Goal: Task Accomplishment & Management: Manage account settings

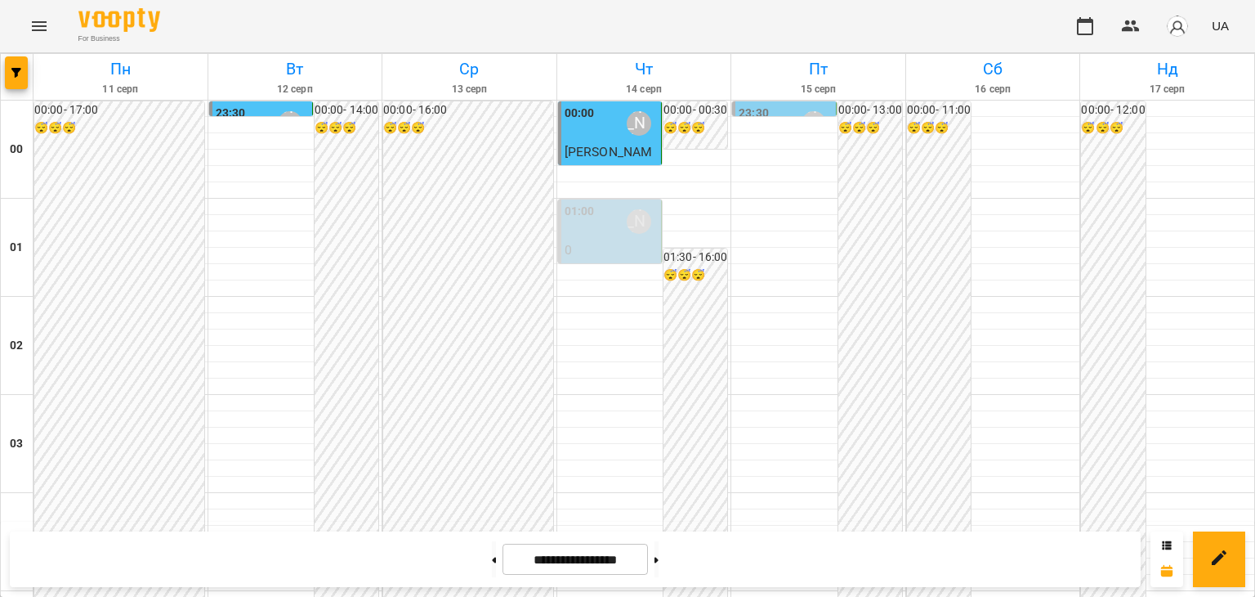
scroll to position [1768, 0]
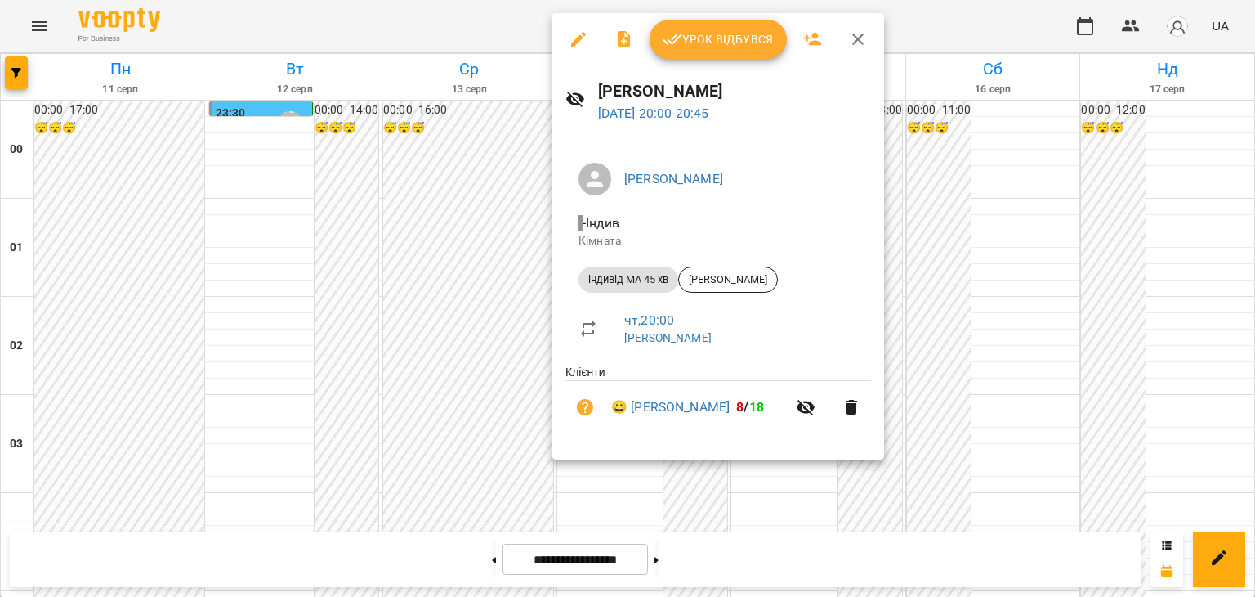
click at [729, 43] on span "Урок відбувся" at bounding box center [718, 39] width 111 height 20
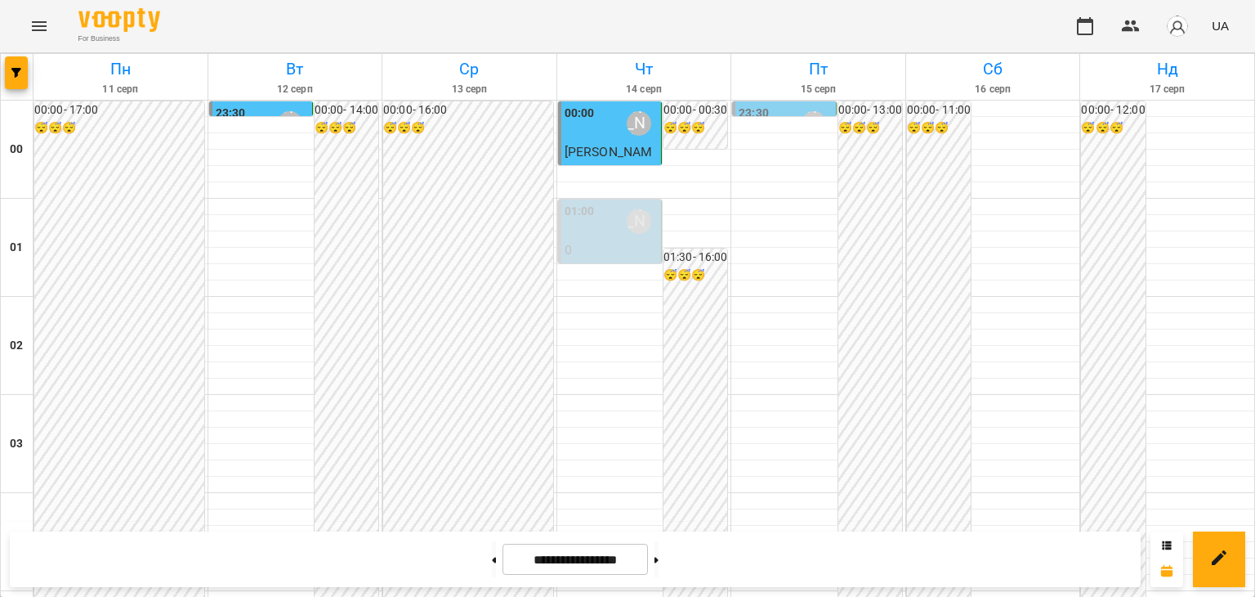
scroll to position [1931, 0]
click at [493, 557] on icon at bounding box center [495, 559] width 4 height 6
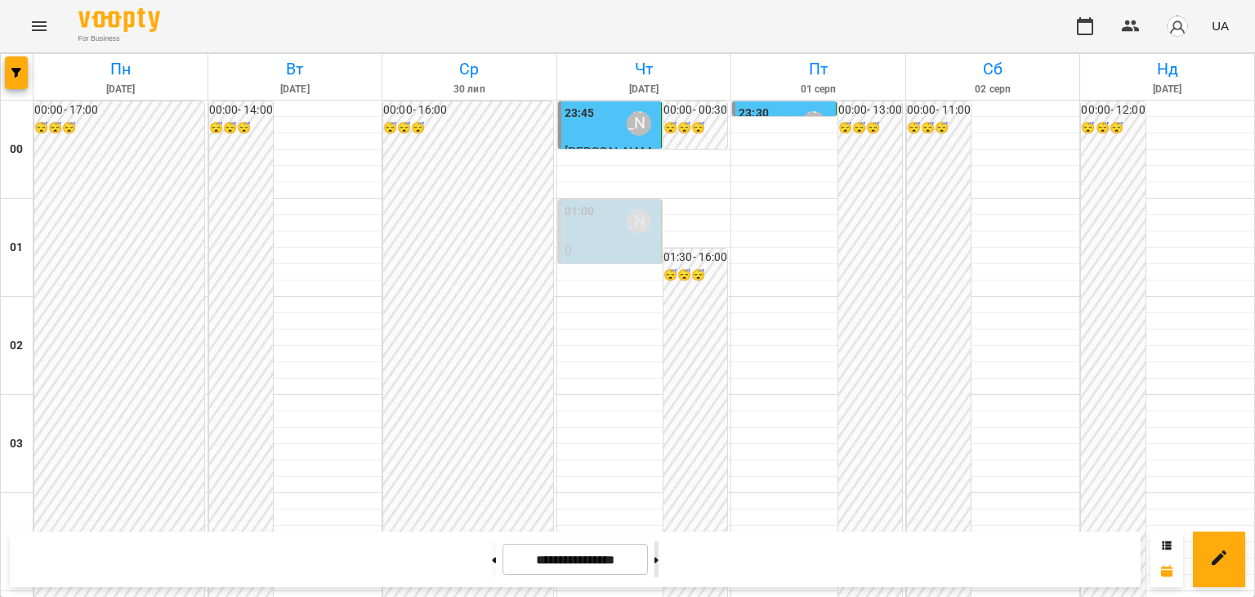
click at [659, 556] on icon at bounding box center [657, 559] width 4 height 7
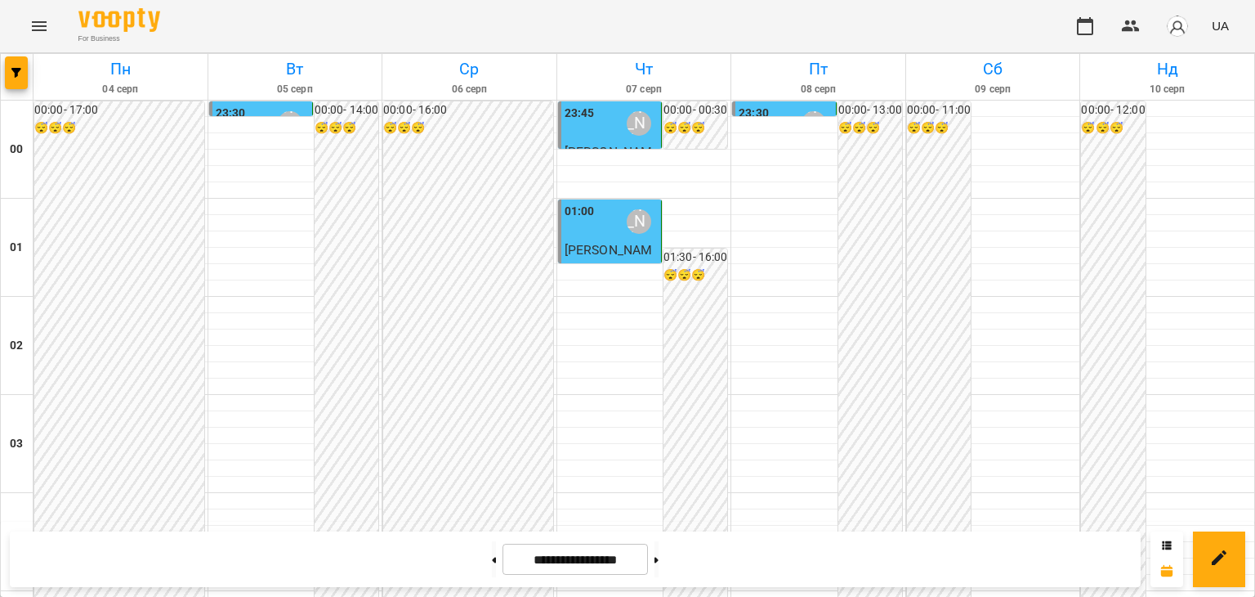
scroll to position [1604, 0]
click at [492, 565] on button at bounding box center [494, 559] width 4 height 36
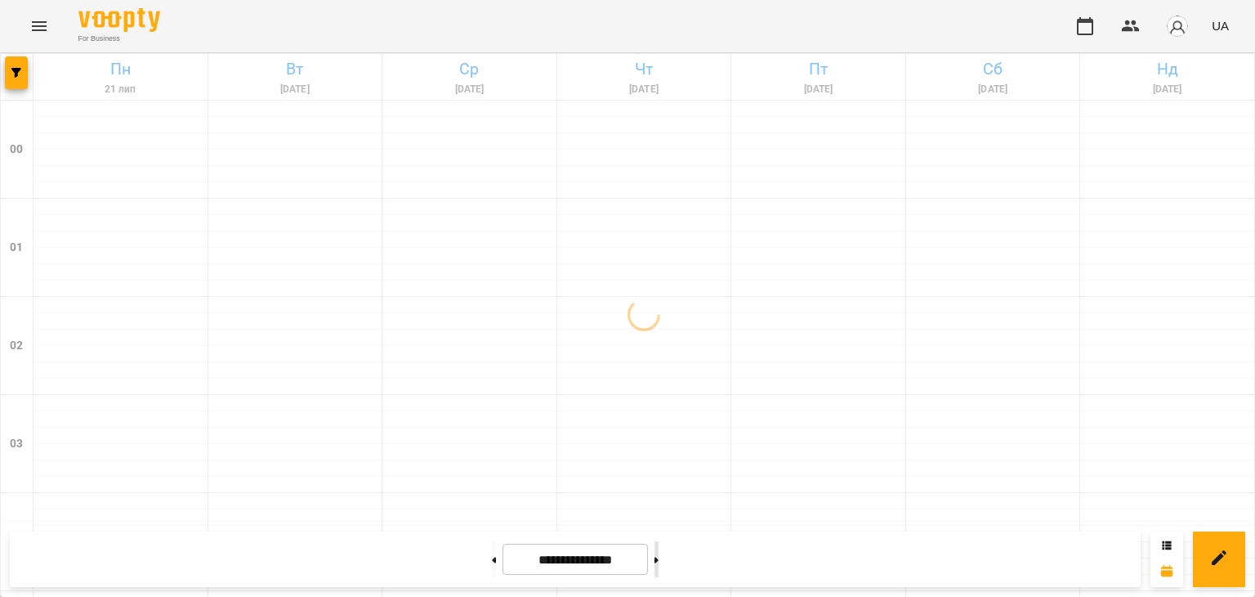
click at [659, 556] on button at bounding box center [657, 559] width 4 height 36
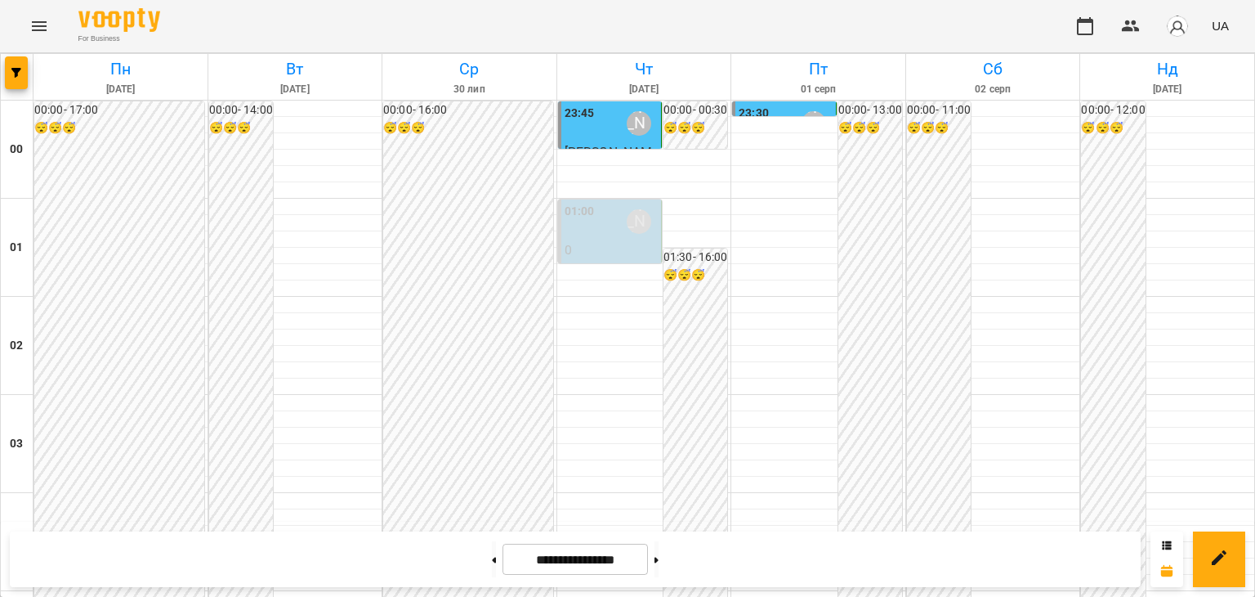
scroll to position [1931, 0]
click at [659, 556] on button at bounding box center [657, 559] width 4 height 36
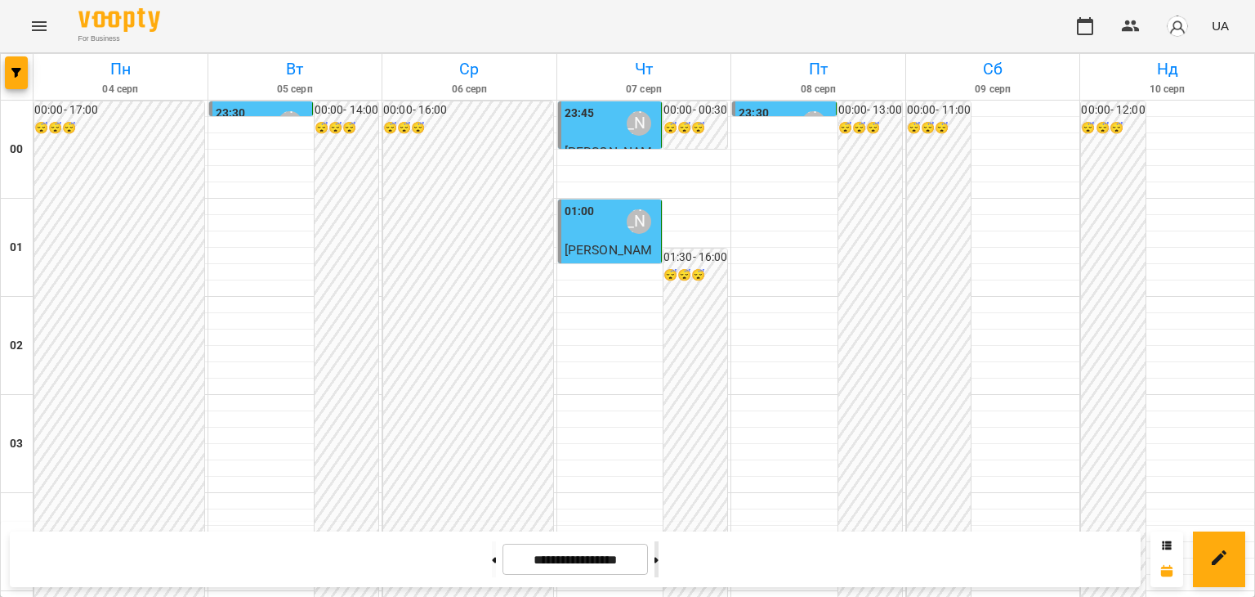
click at [659, 556] on icon at bounding box center [657, 559] width 4 height 7
type input "**********"
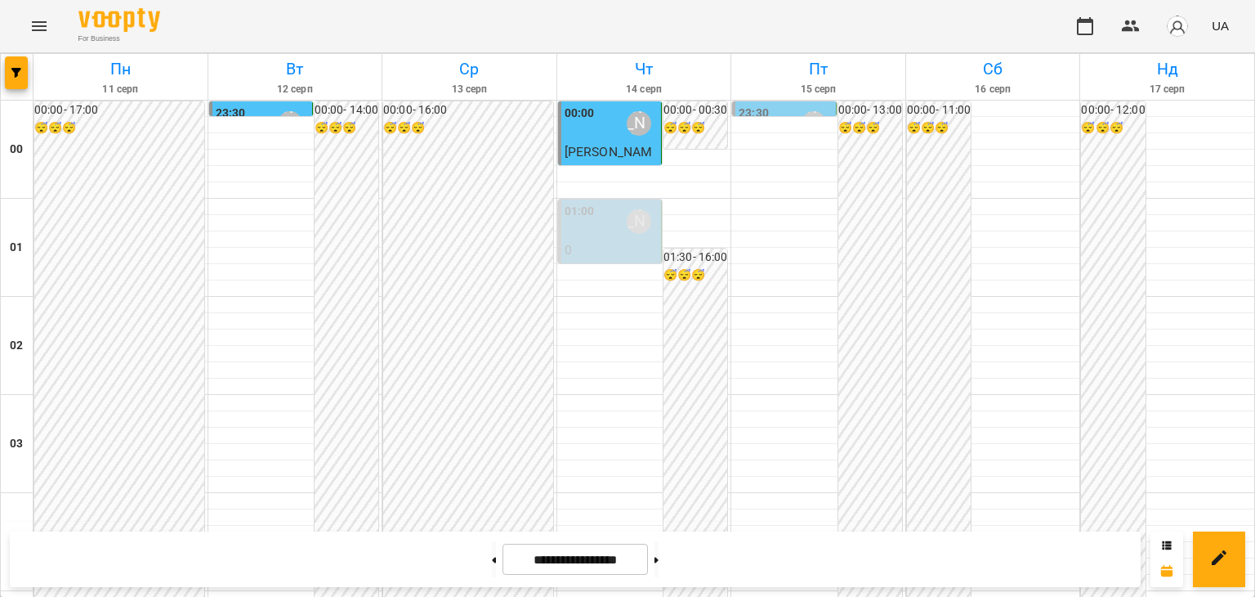
scroll to position [1196, 0]
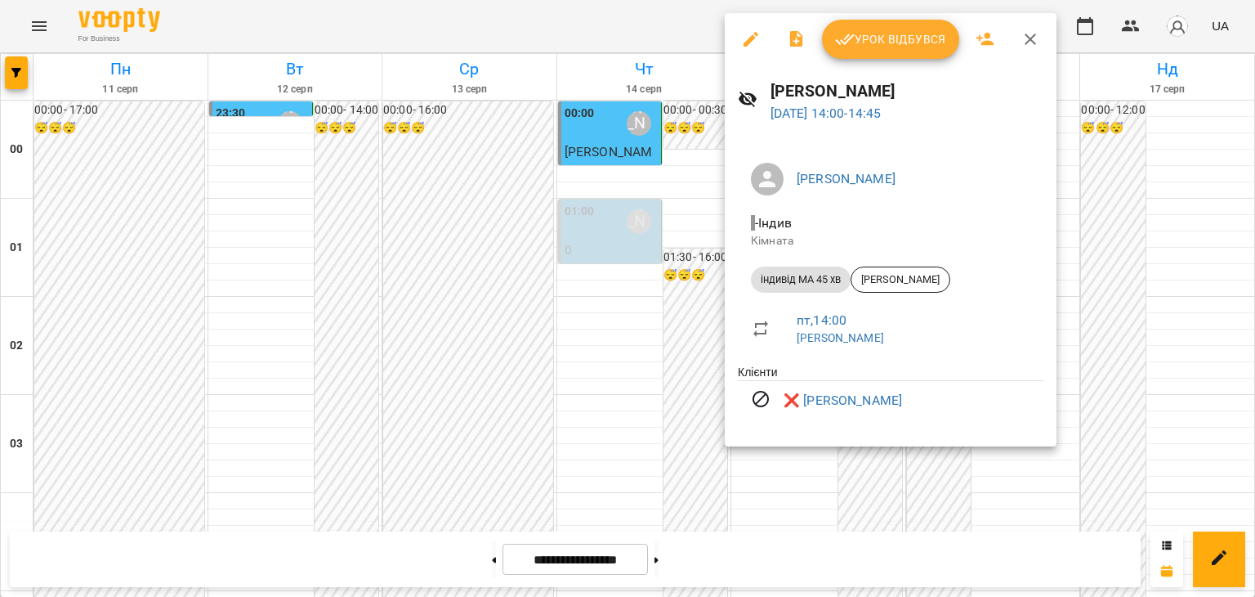
click at [610, 305] on div at bounding box center [627, 298] width 1255 height 597
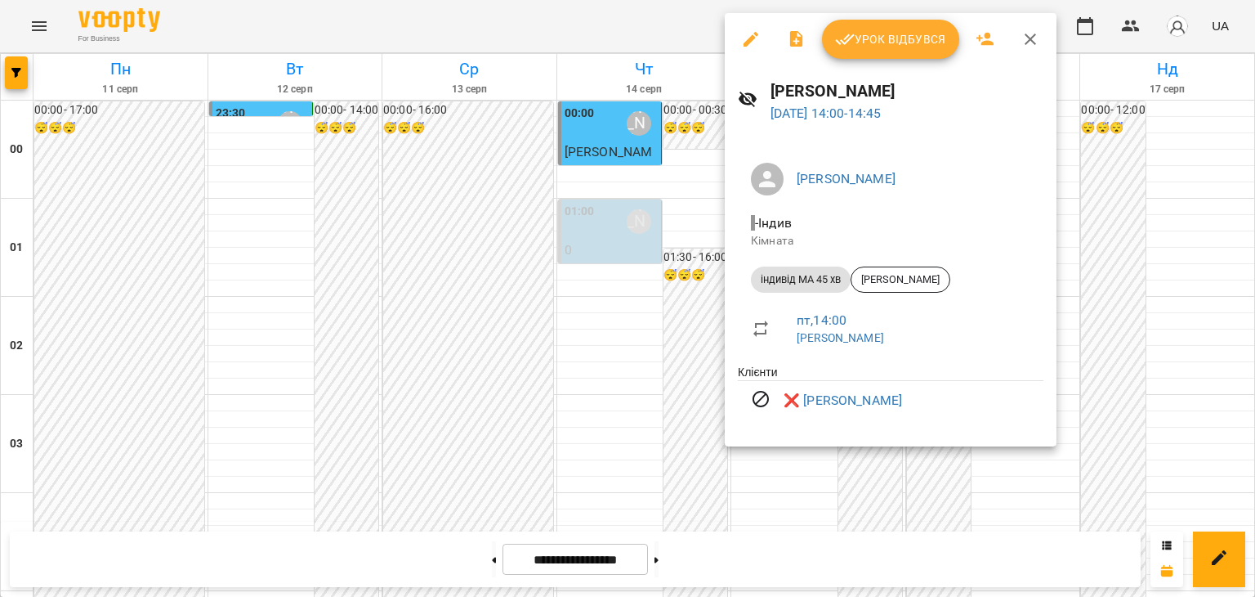
click at [598, 321] on div at bounding box center [627, 298] width 1255 height 597
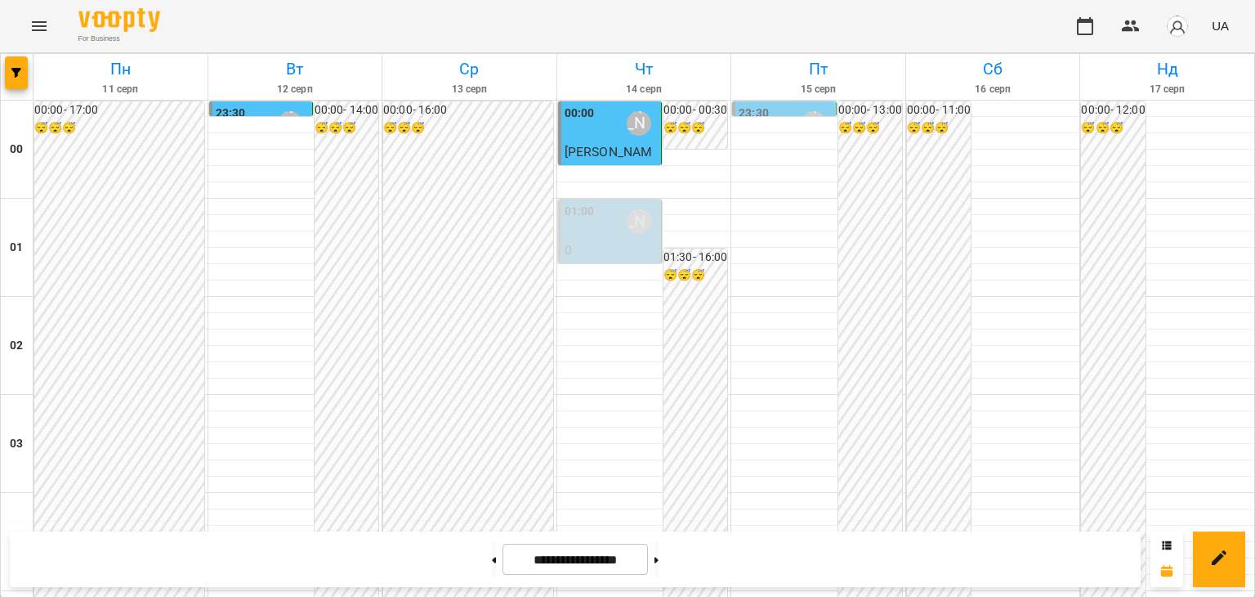
scroll to position [1032, 0]
